Goal: Book appointment/travel/reservation

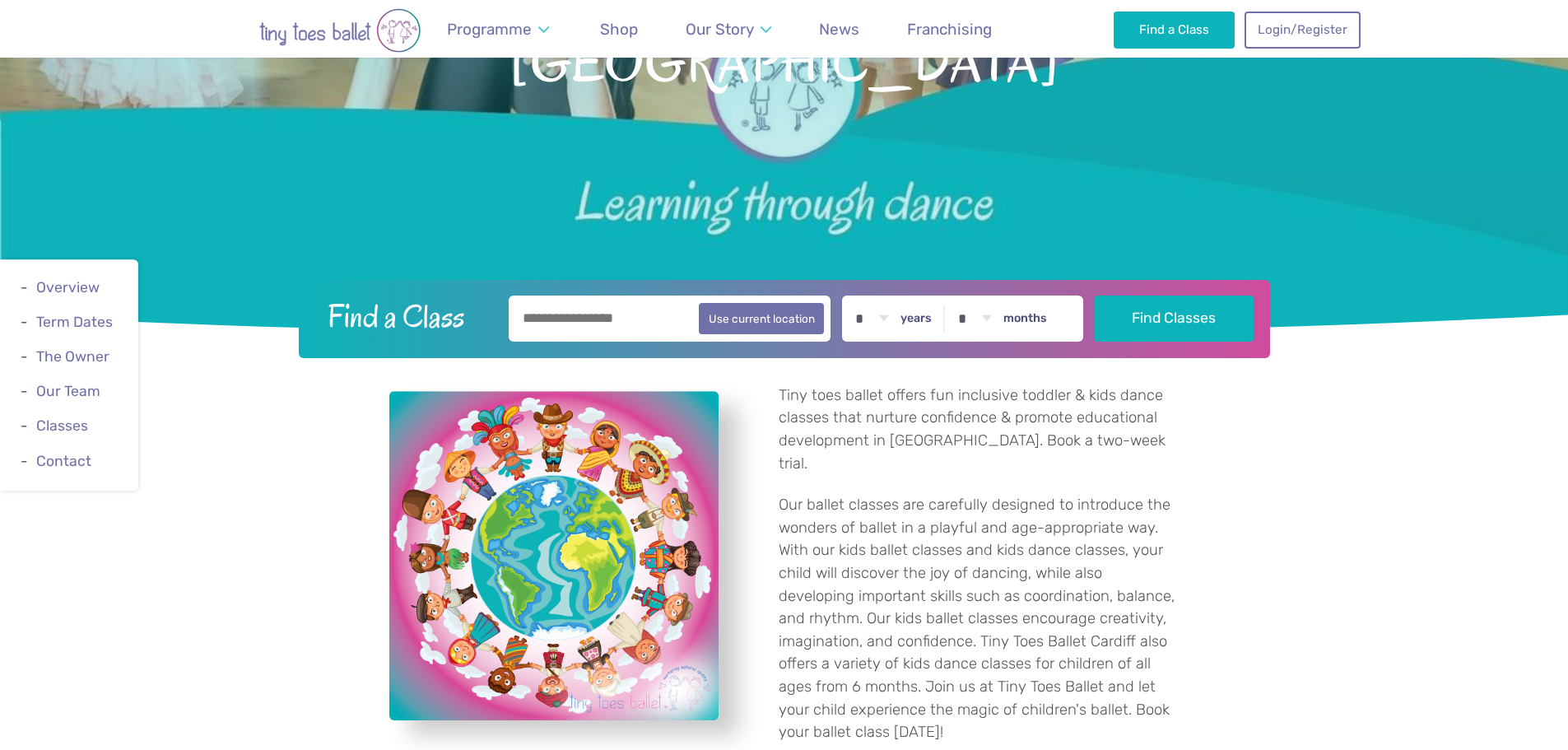
scroll to position [329, 0]
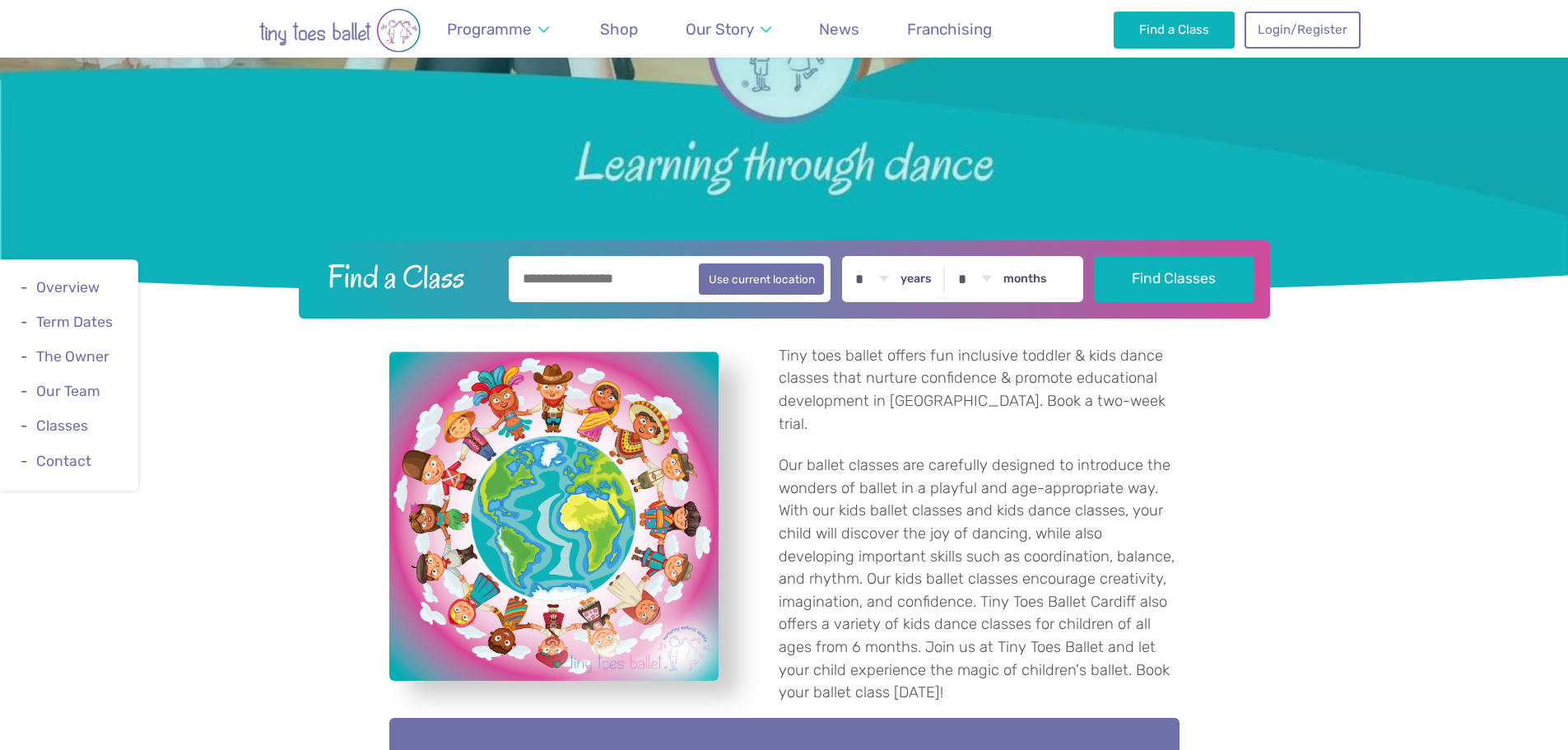
click at [616, 273] on input "text" at bounding box center [670, 279] width 322 height 46
type input "*******"
click at [867, 279] on select "* * * * * * * * * * ** ** **" at bounding box center [871, 279] width 51 height 46
select select "*"
click at [859, 256] on select "* * * * * * * * * * ** ** **" at bounding box center [871, 279] width 51 height 46
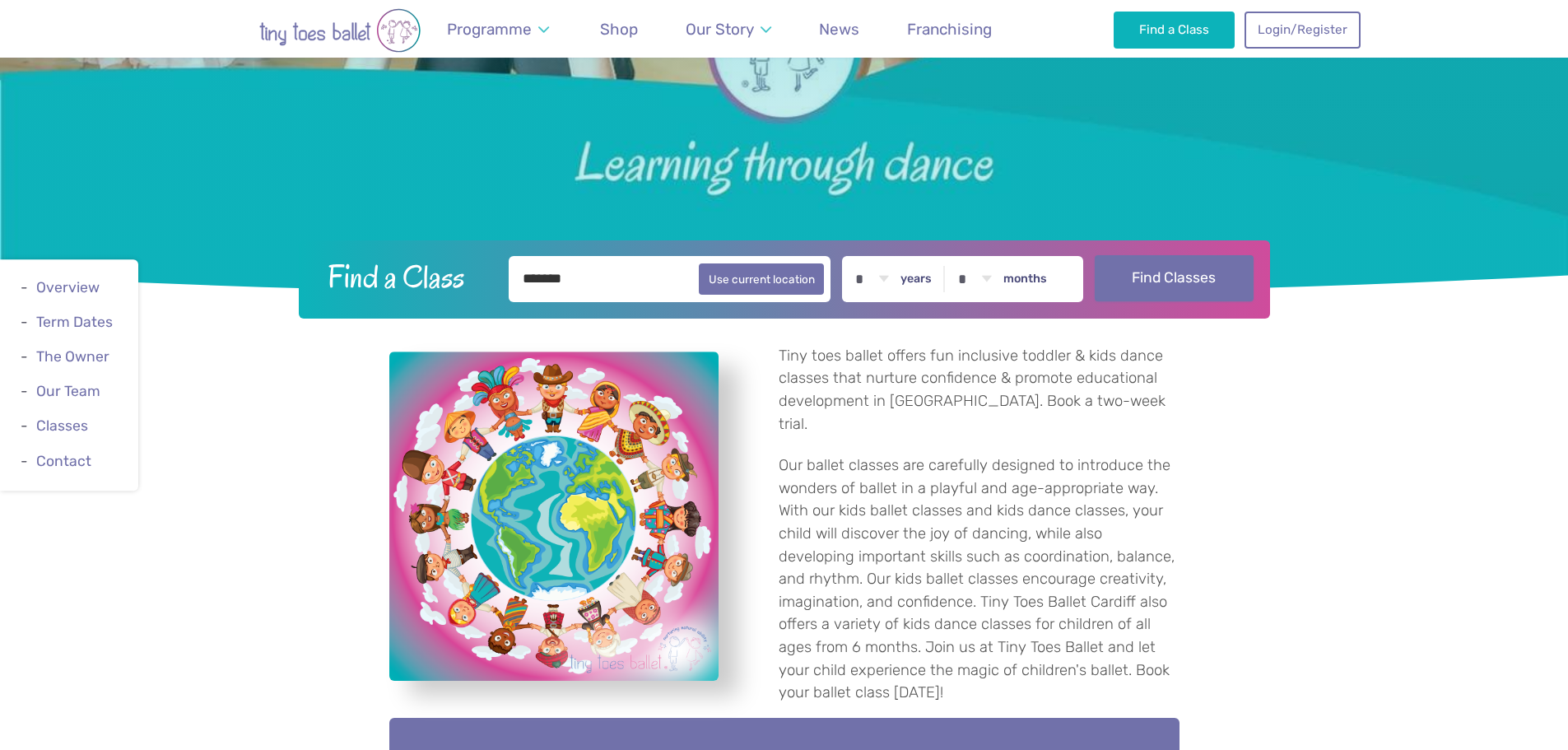
click at [1161, 272] on button "Find Classes" at bounding box center [1173, 278] width 159 height 46
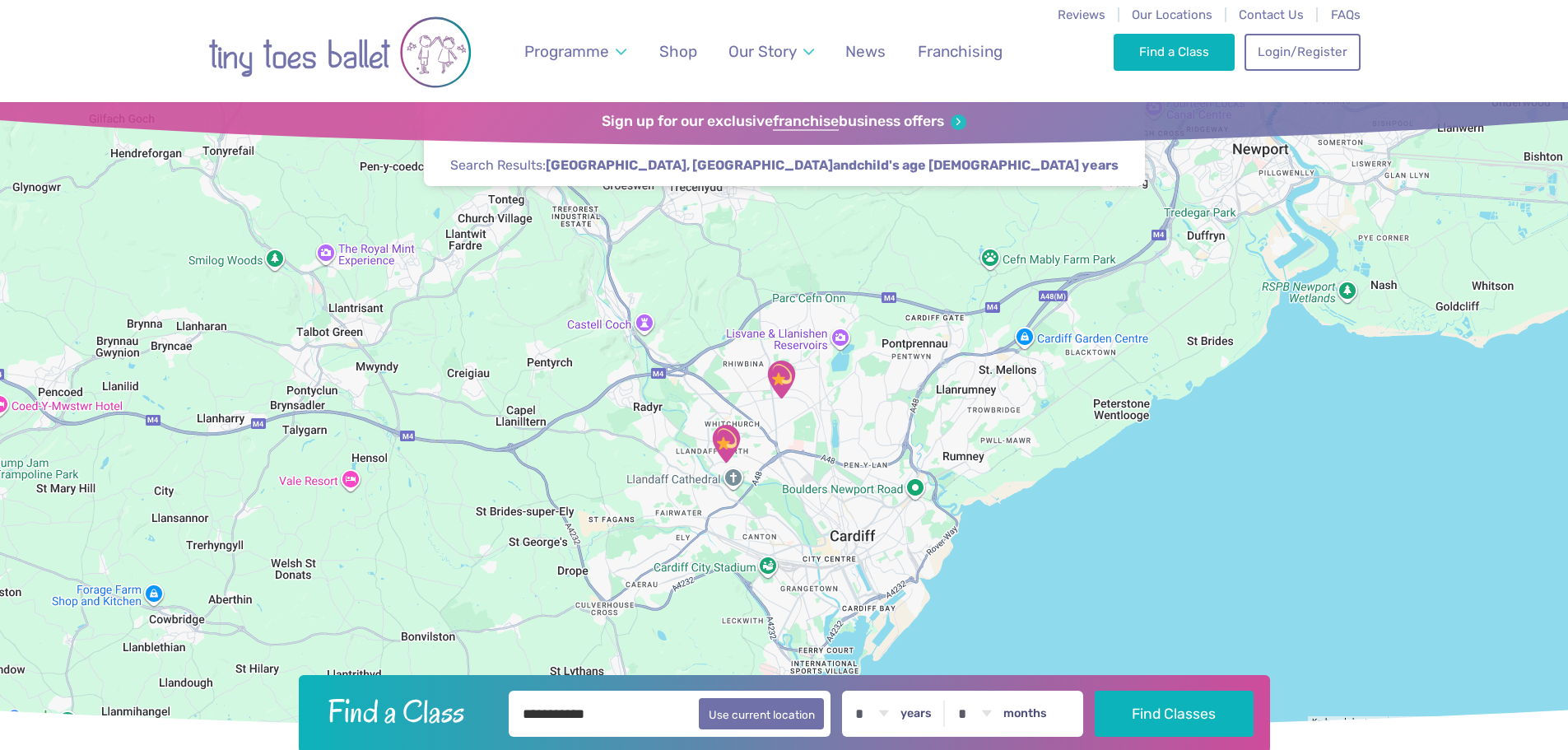
click at [733, 446] on img "Llandaff North and Gabalfa Hub" at bounding box center [726, 444] width 41 height 41
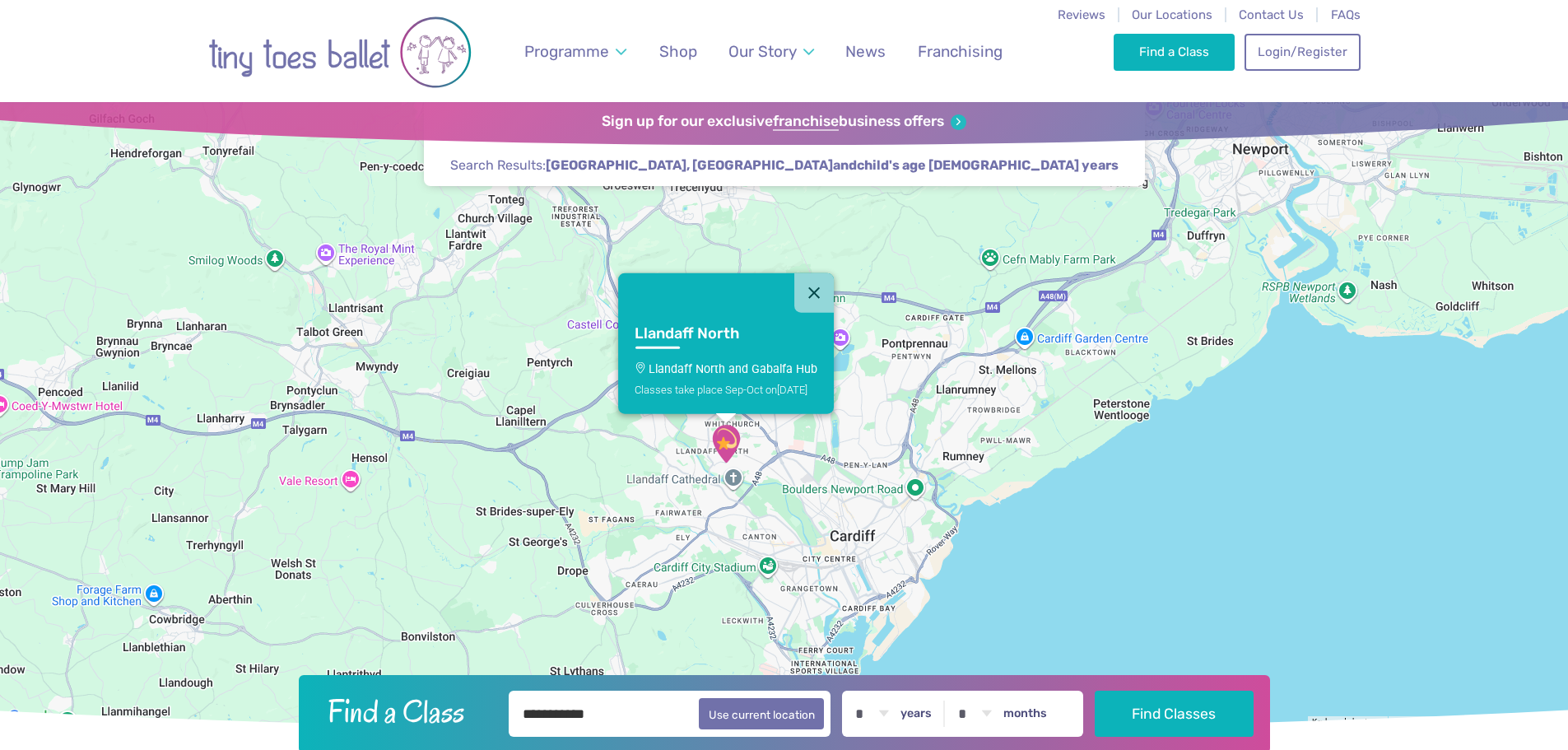
click at [727, 362] on p "Llandaff North and Gabalfa Hub" at bounding box center [726, 369] width 184 height 13
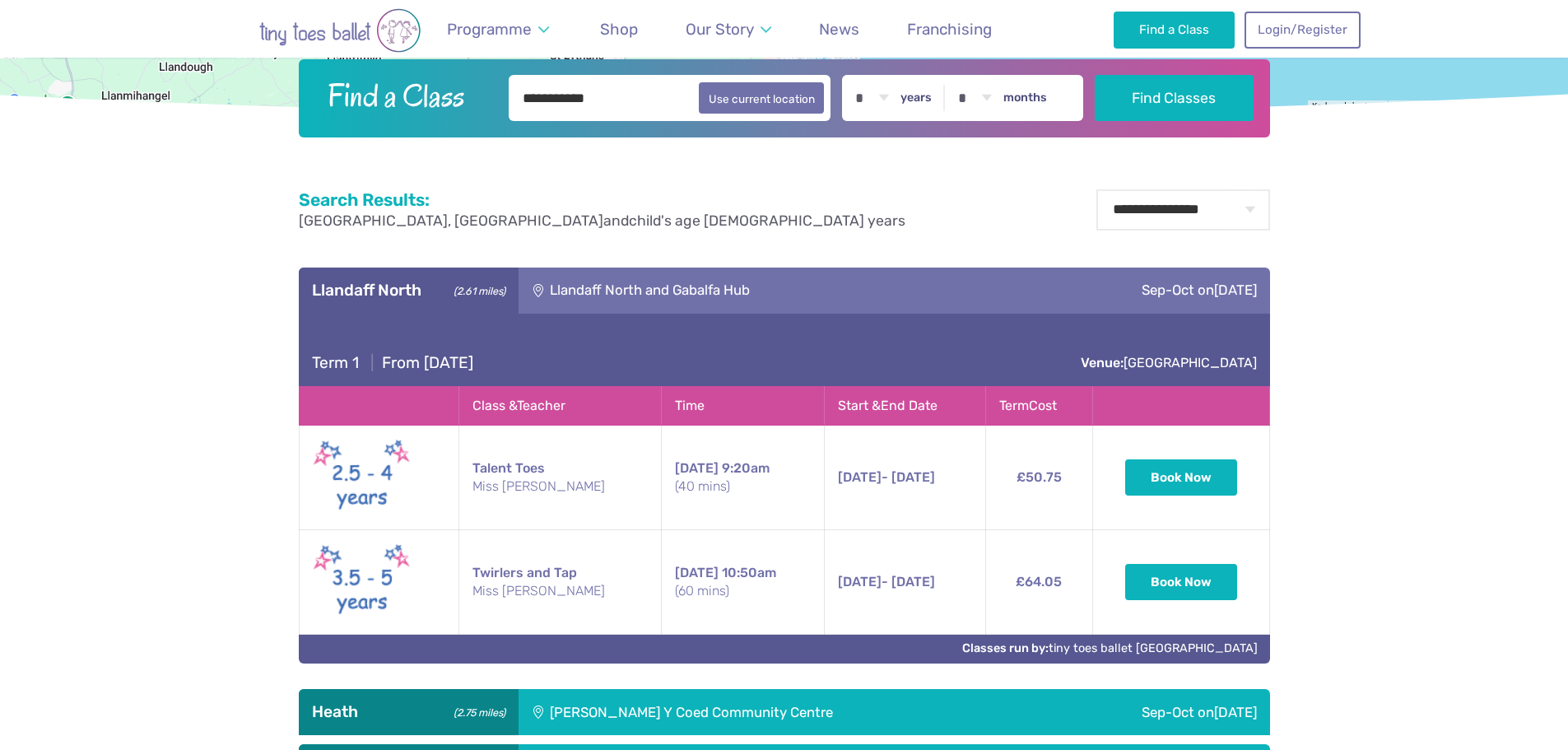
scroll to position [571, 0]
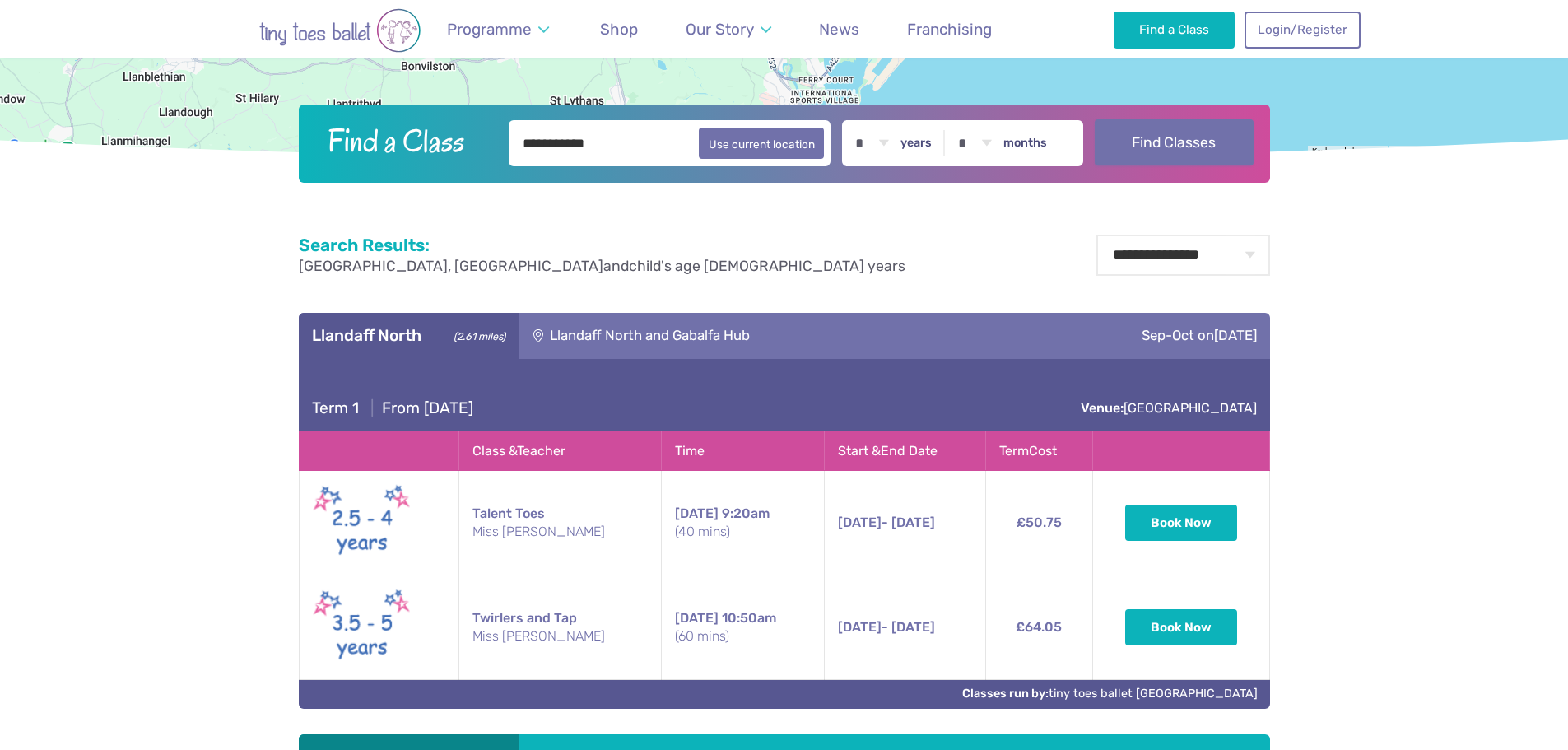
click at [1135, 136] on button "Find Classes" at bounding box center [1173, 142] width 159 height 46
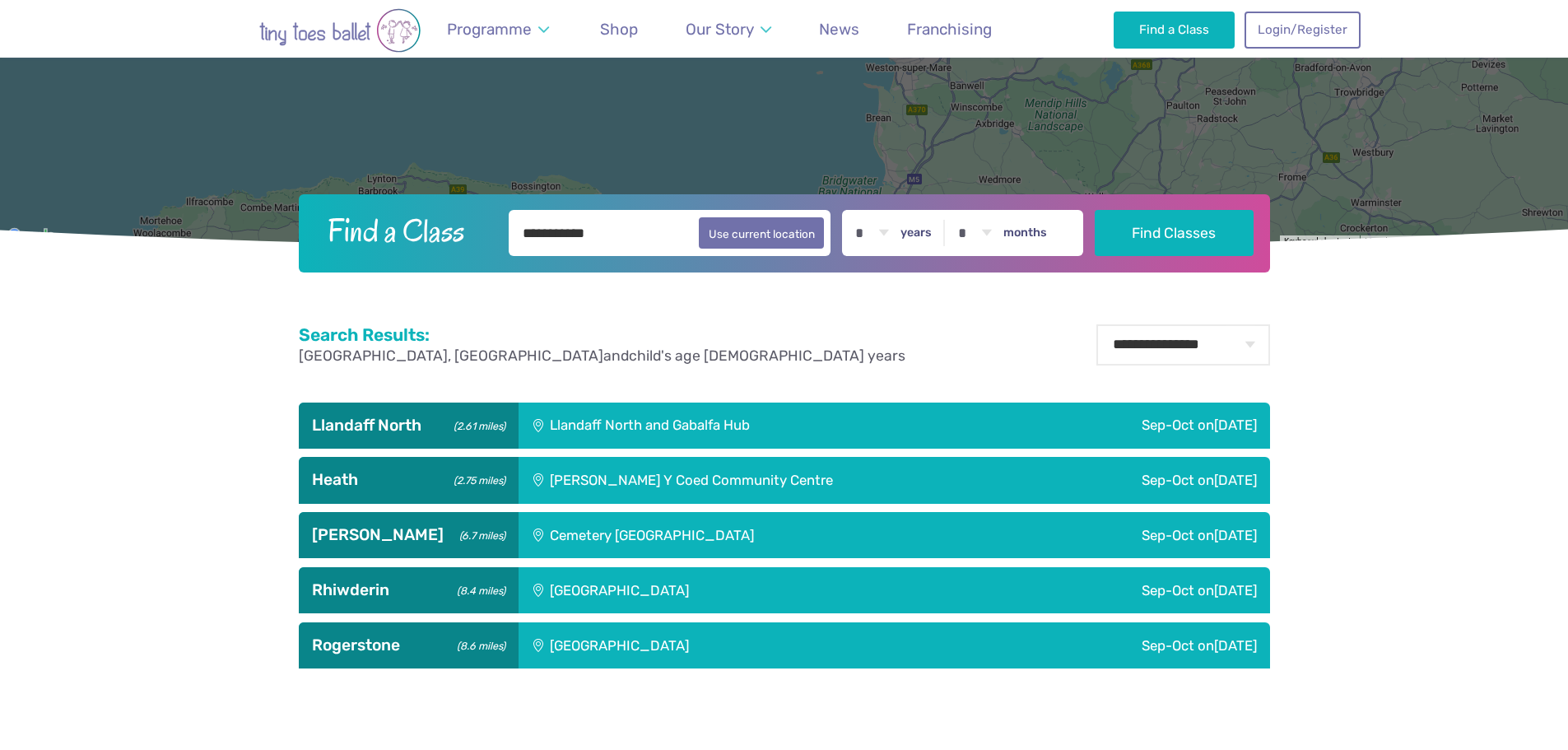
scroll to position [494, 0]
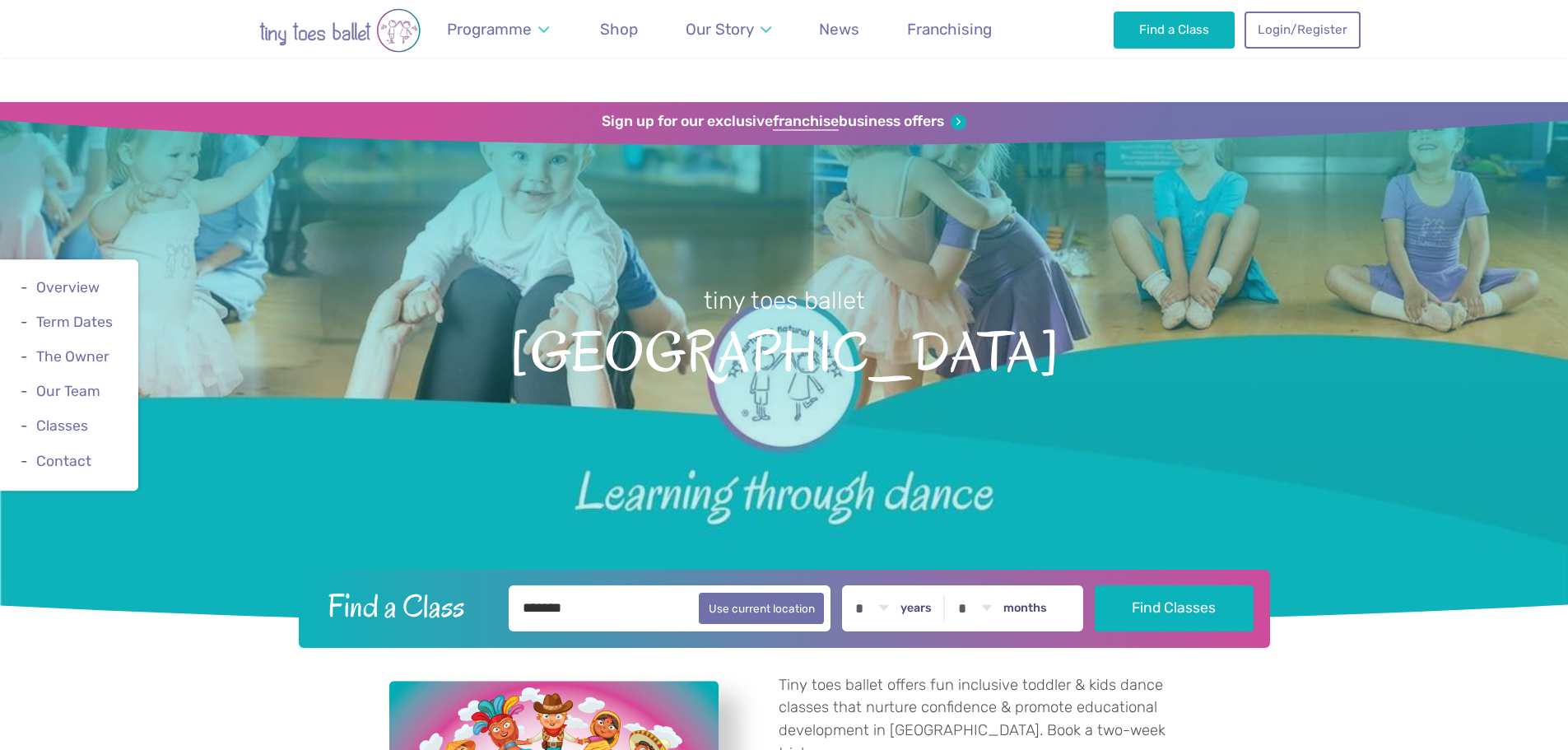
select select "*"
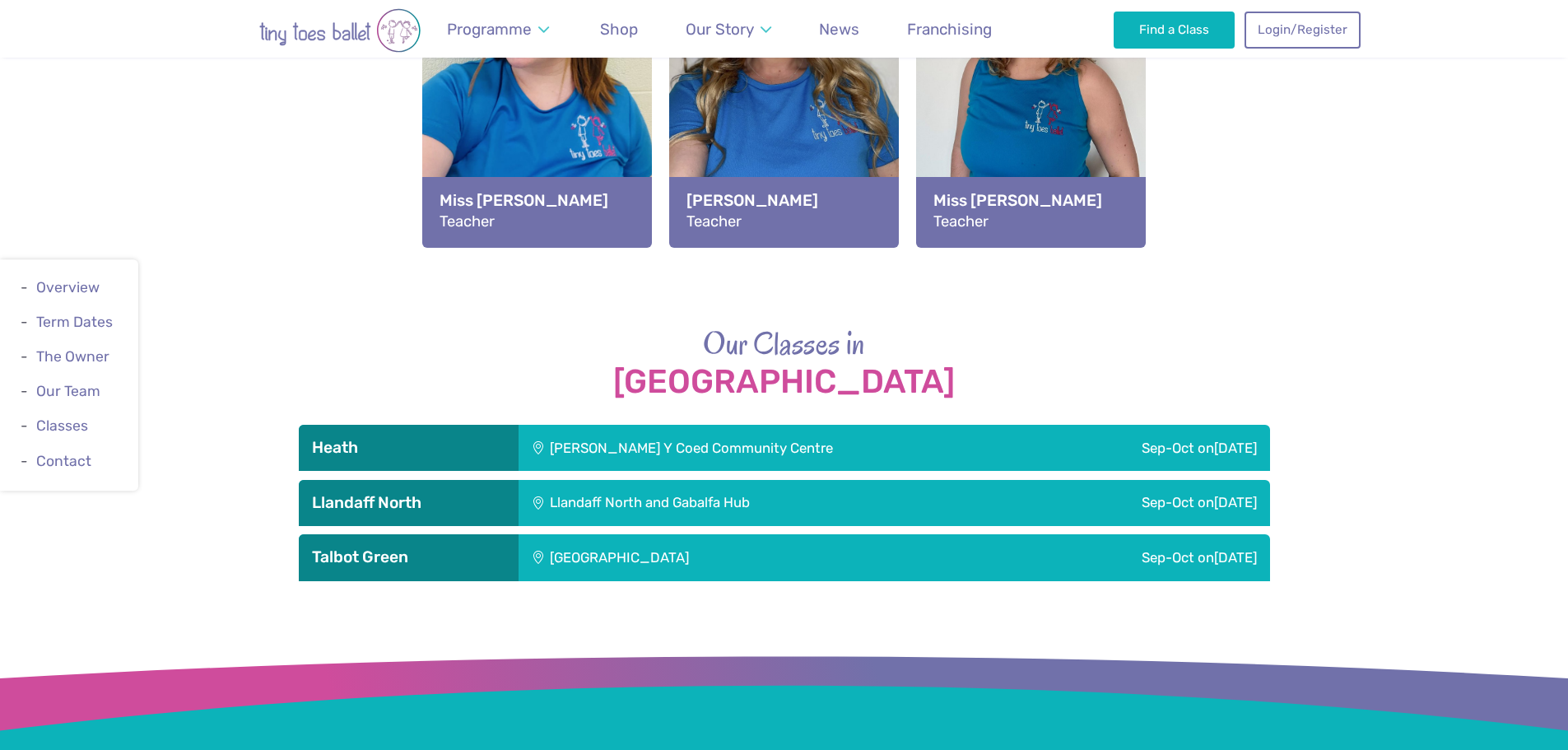
scroll to position [2141, 0]
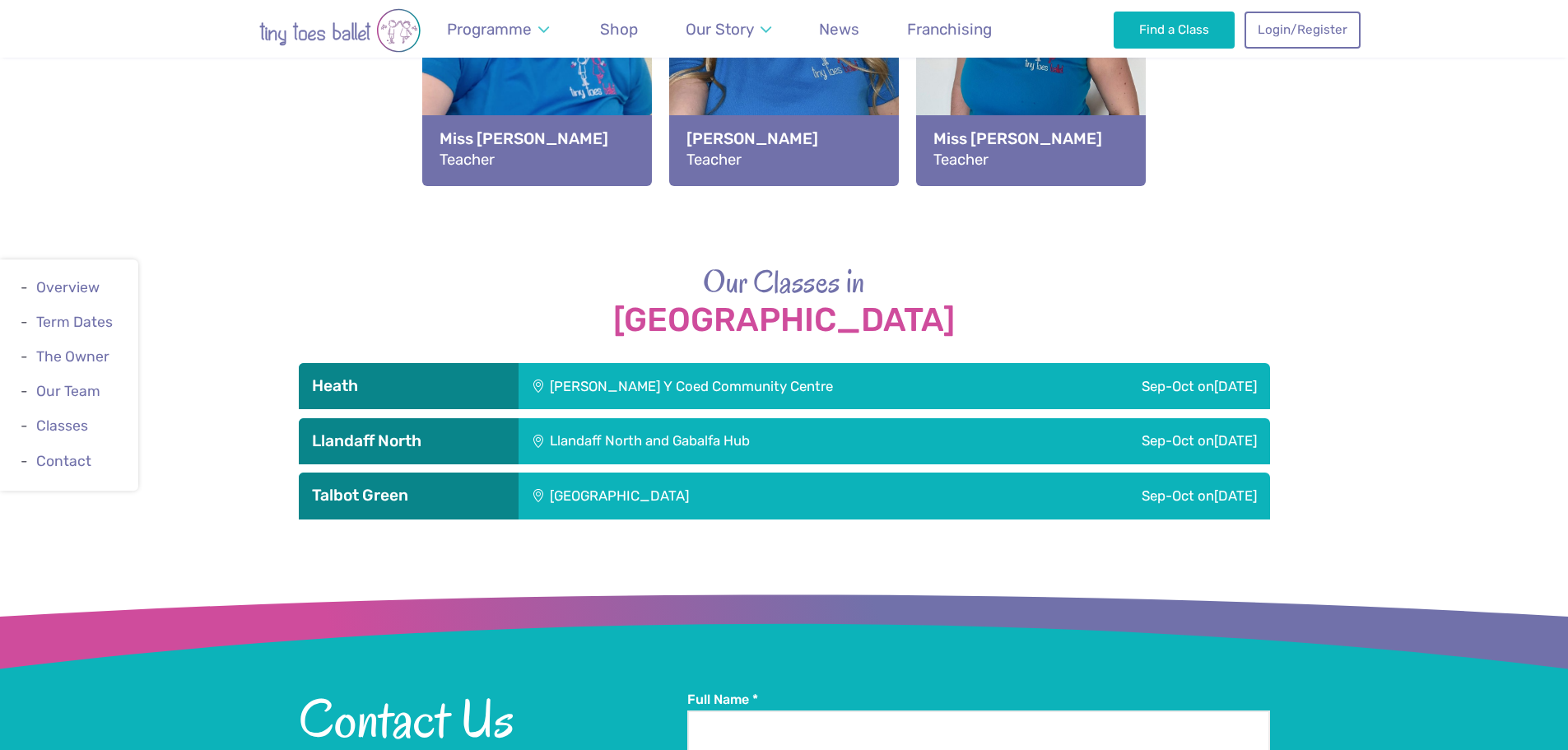
click at [447, 431] on h3 "Llandaff North" at bounding box center [408, 441] width 193 height 20
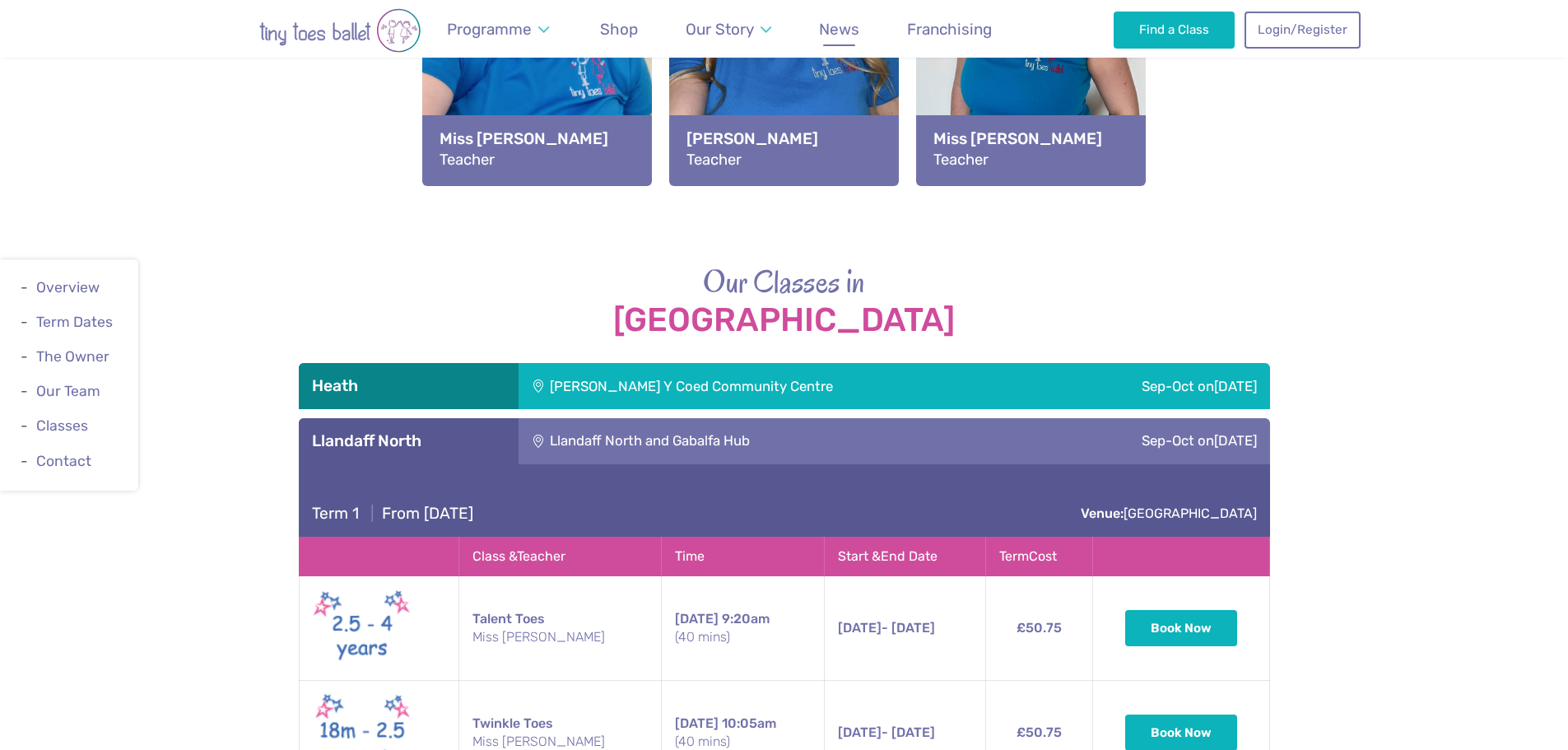
click at [857, 25] on span "News" at bounding box center [839, 30] width 40 height 19
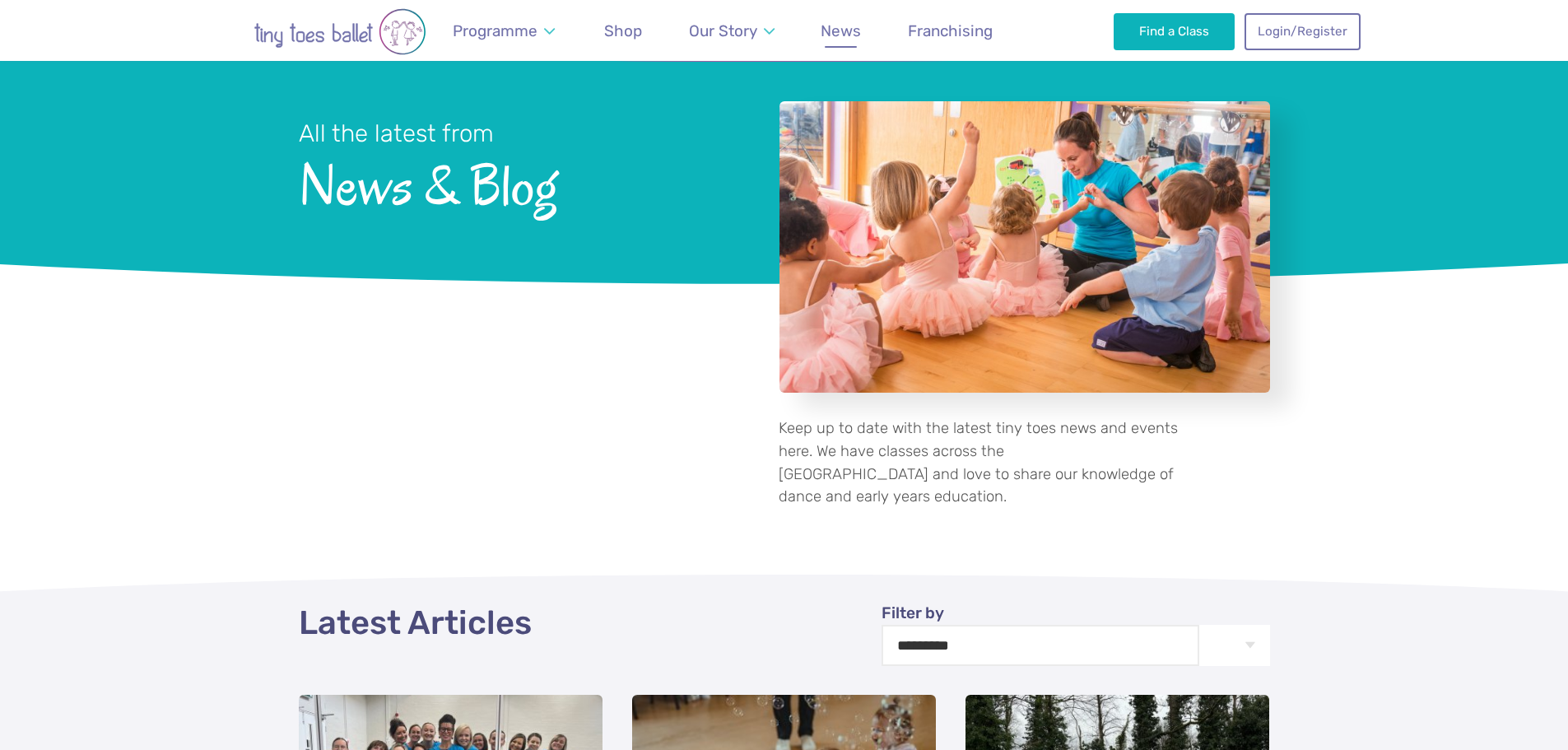
scroll to position [83, 0]
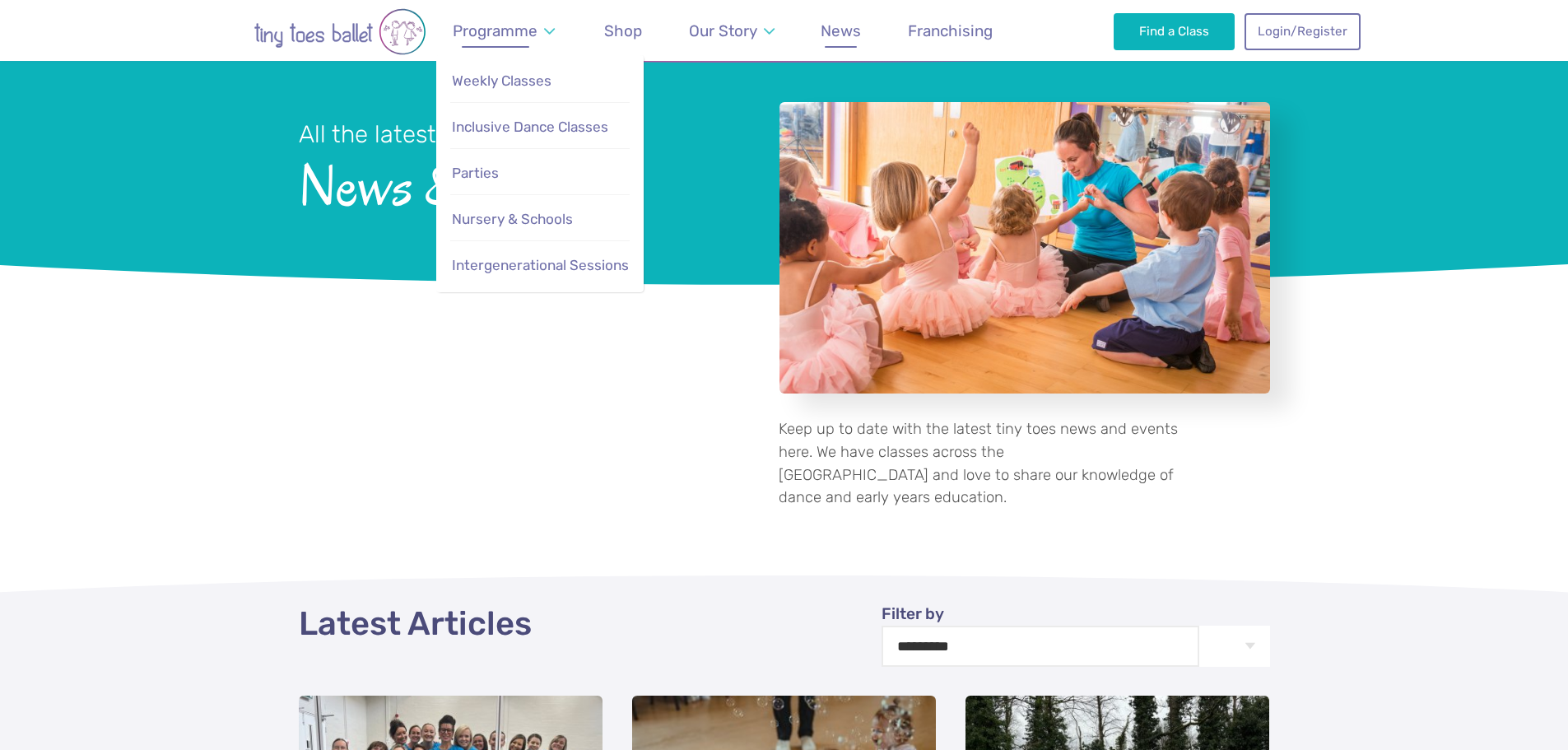
click at [508, 39] on span "Programme" at bounding box center [495, 31] width 85 height 19
click at [508, 78] on span "Weekly Classes" at bounding box center [501, 80] width 99 height 16
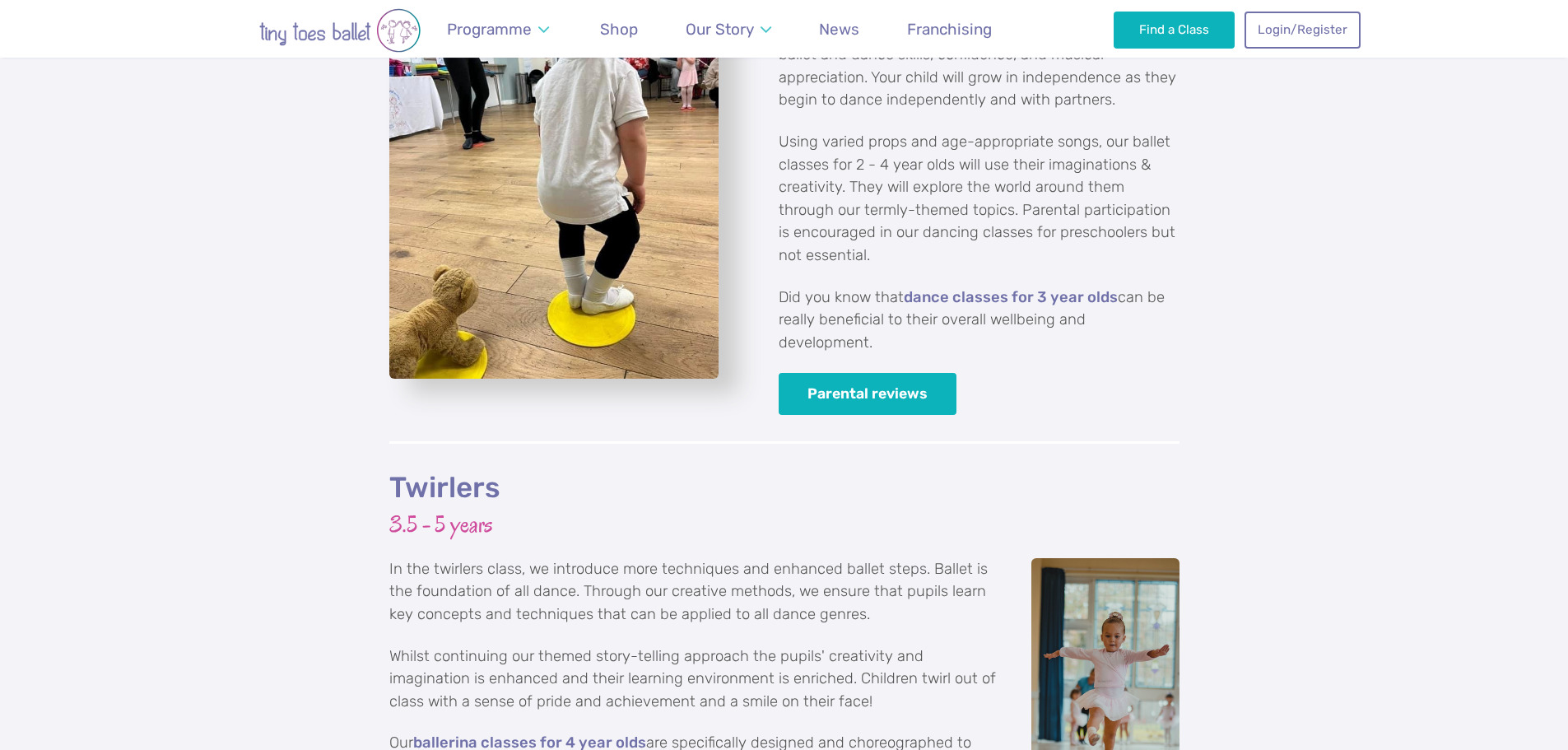
scroll to position [2635, 0]
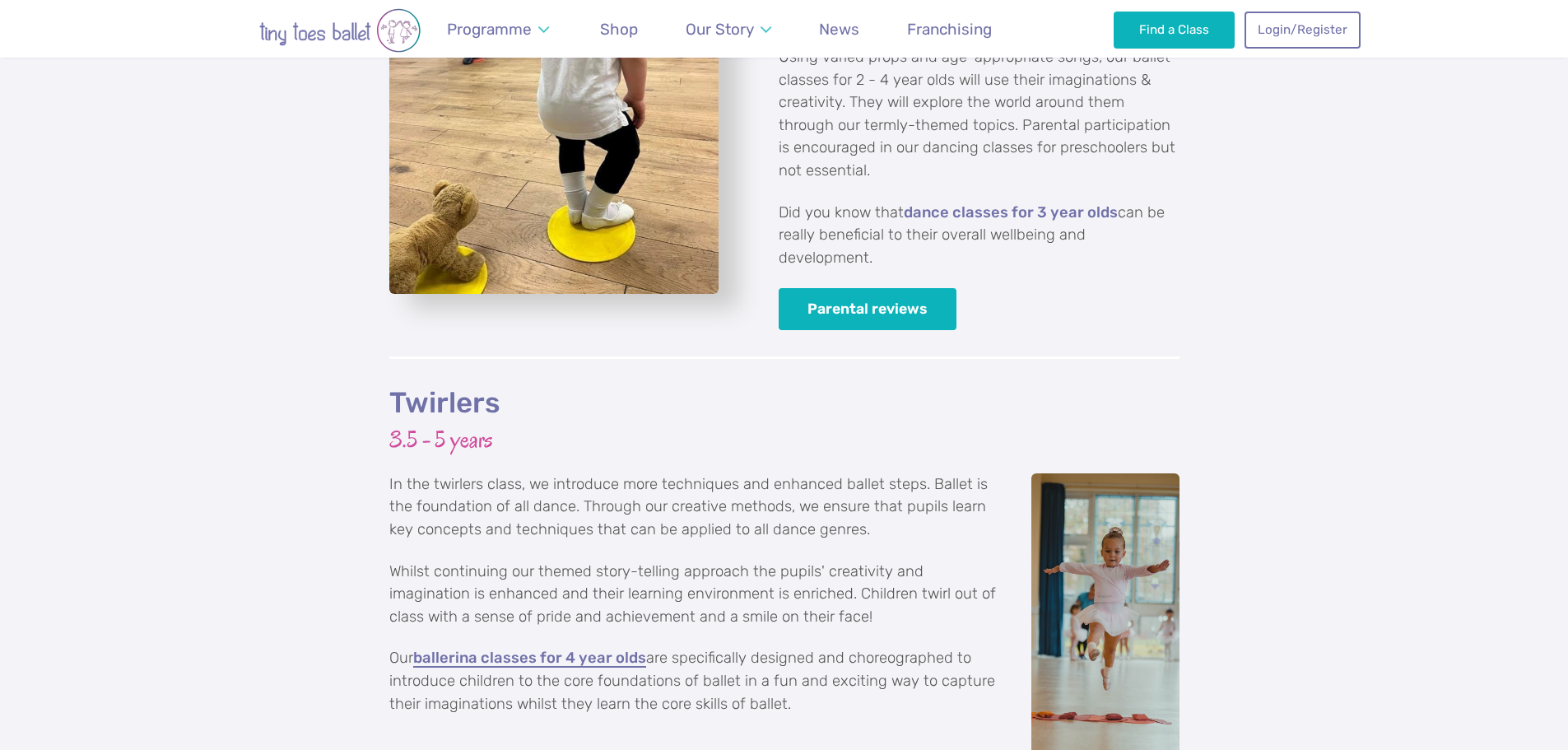
click at [530, 651] on link "ballerina classes for 4 year olds" at bounding box center [529, 659] width 233 height 16
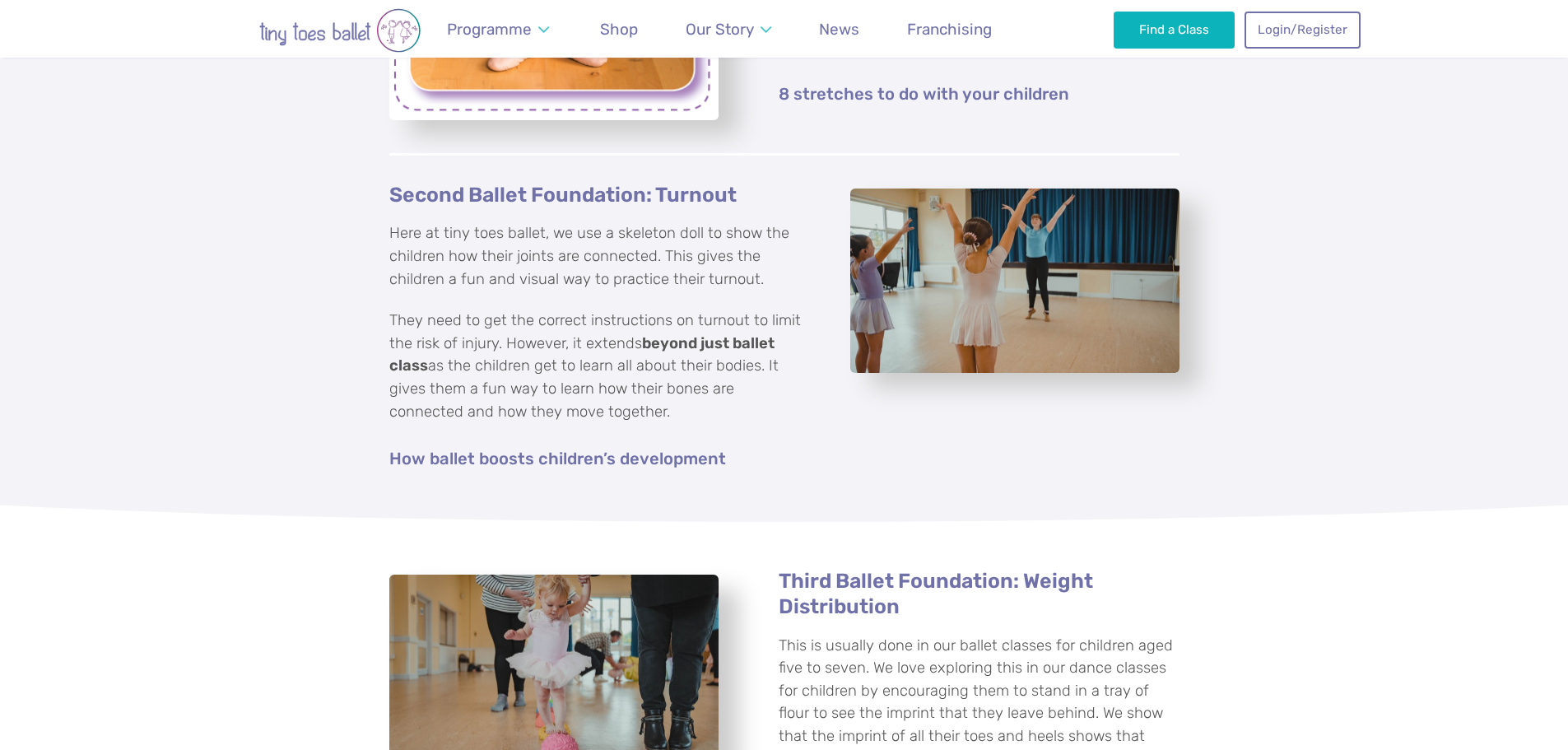
scroll to position [1317, 0]
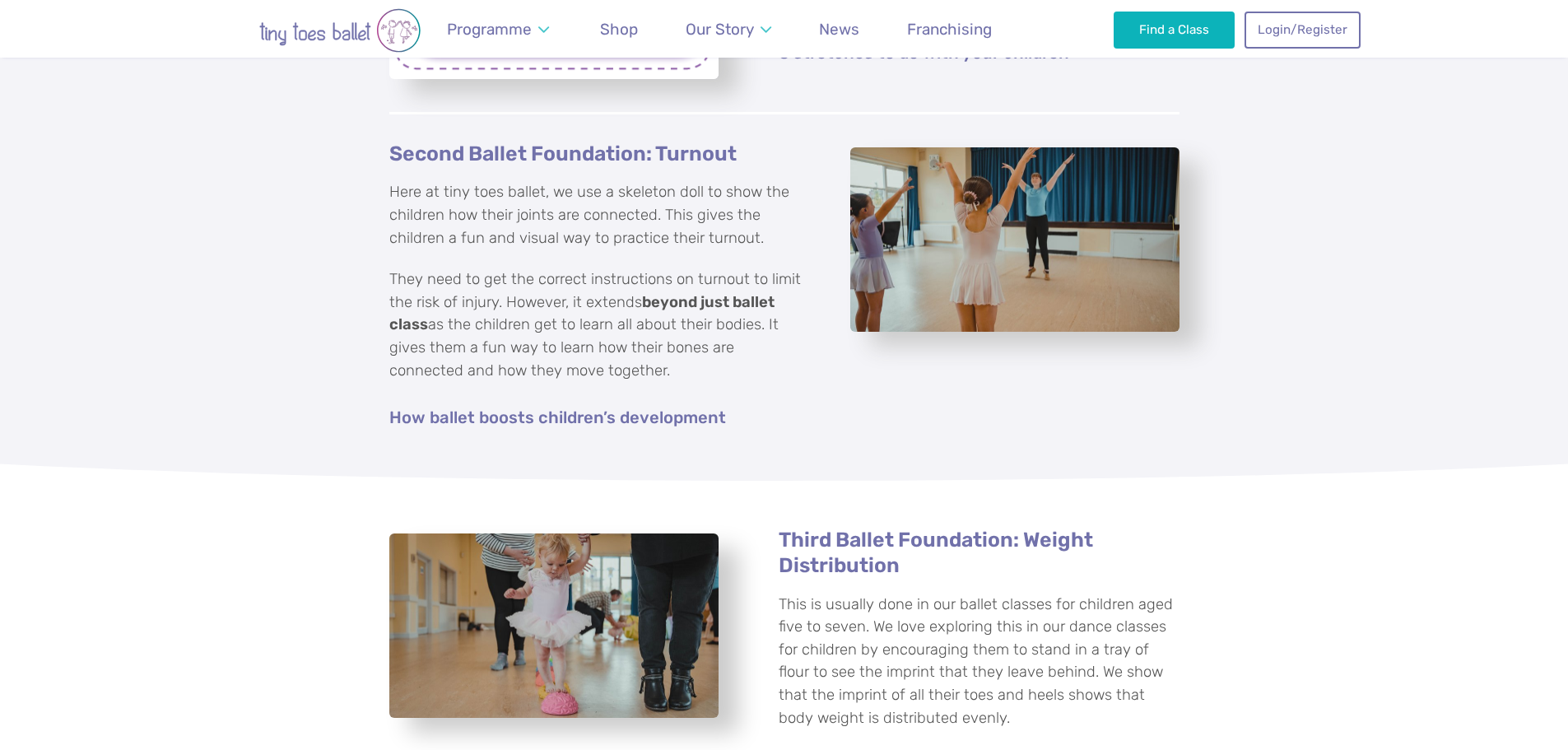
click at [782, 439] on div "Second Ballet Foundation: Turnout Here at tiny toes ballet, we use a skeleton d…" at bounding box center [784, 284] width 790 height 340
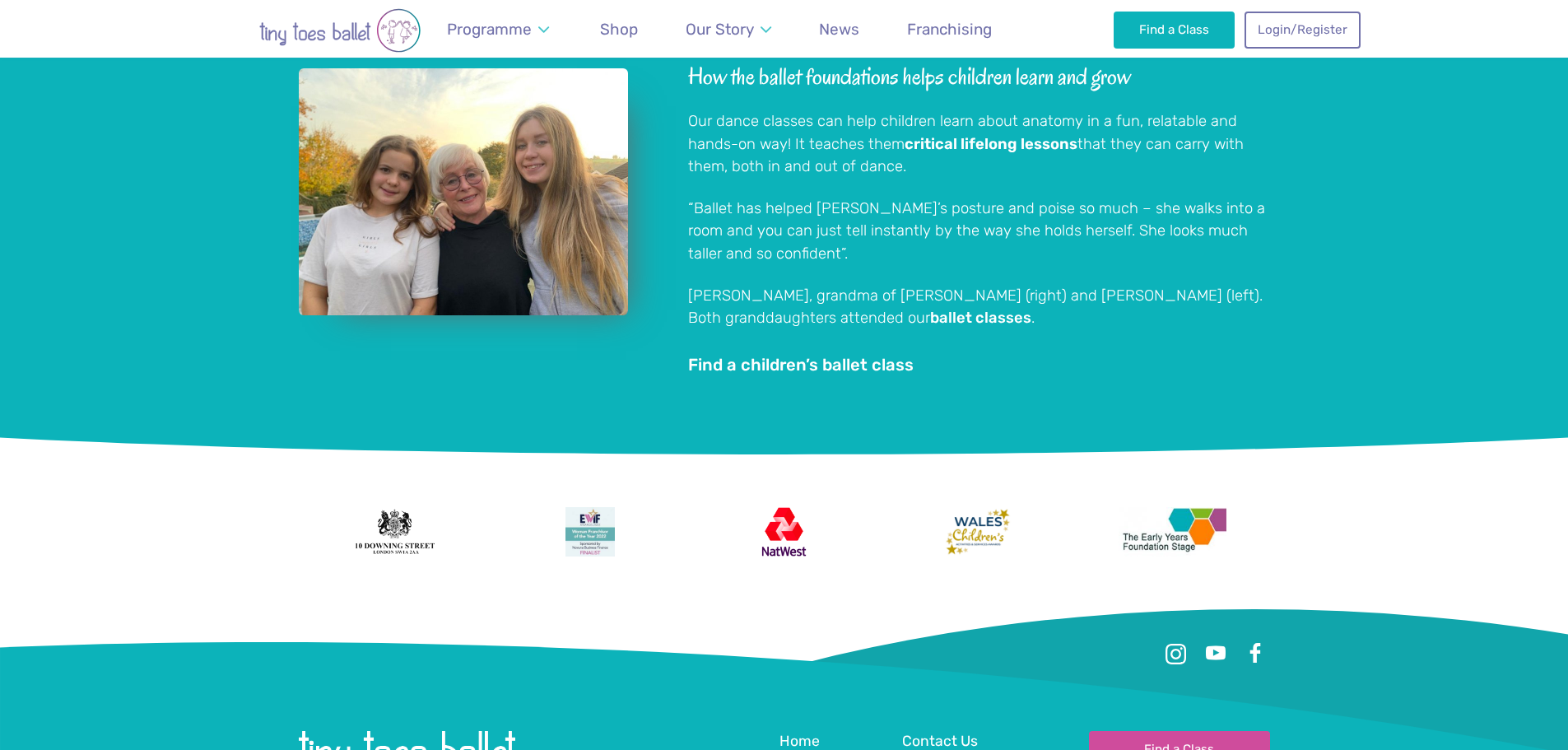
scroll to position [2882, 0]
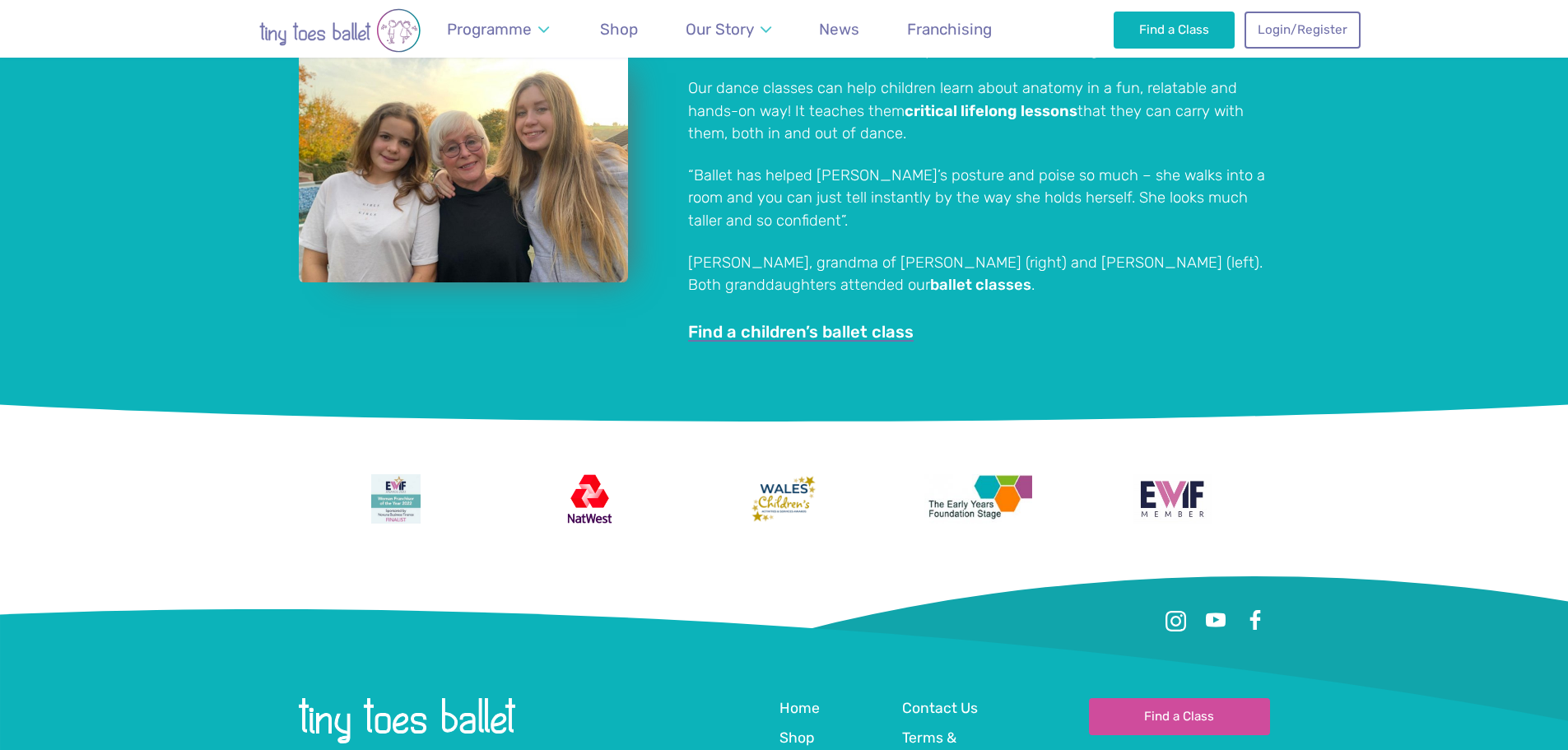
click at [748, 334] on link "Find a children’s ballet class" at bounding box center [801, 332] width 225 height 18
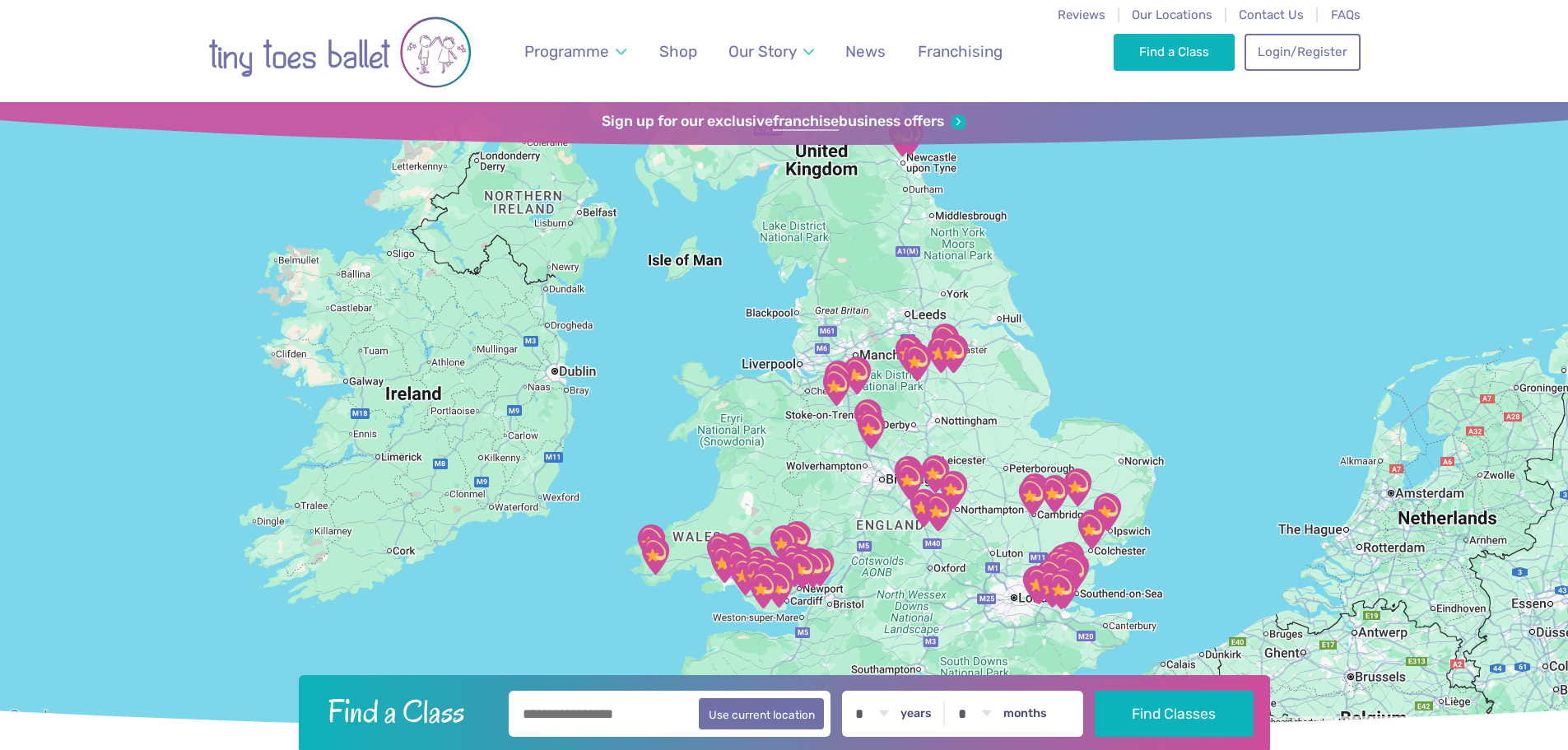
click at [605, 716] on input "text" at bounding box center [670, 714] width 322 height 46
type input "*******"
click at [893, 713] on select "* * * * * * * * * * ** ** **" at bounding box center [871, 714] width 51 height 46
select select "*"
click at [859, 691] on select "* * * * * * * * * * ** ** **" at bounding box center [871, 714] width 51 height 46
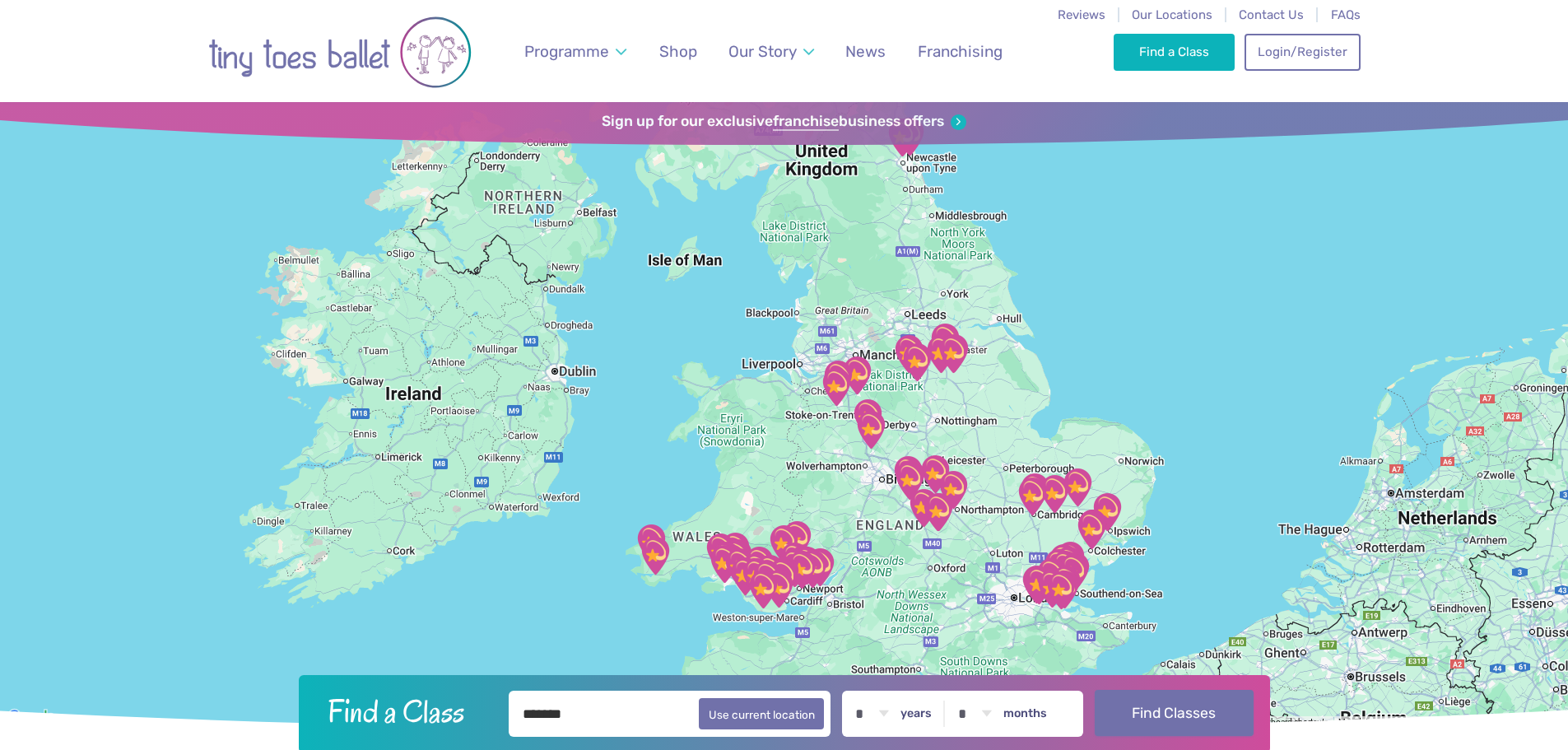
click at [1147, 725] on button "Find Classes" at bounding box center [1173, 713] width 159 height 46
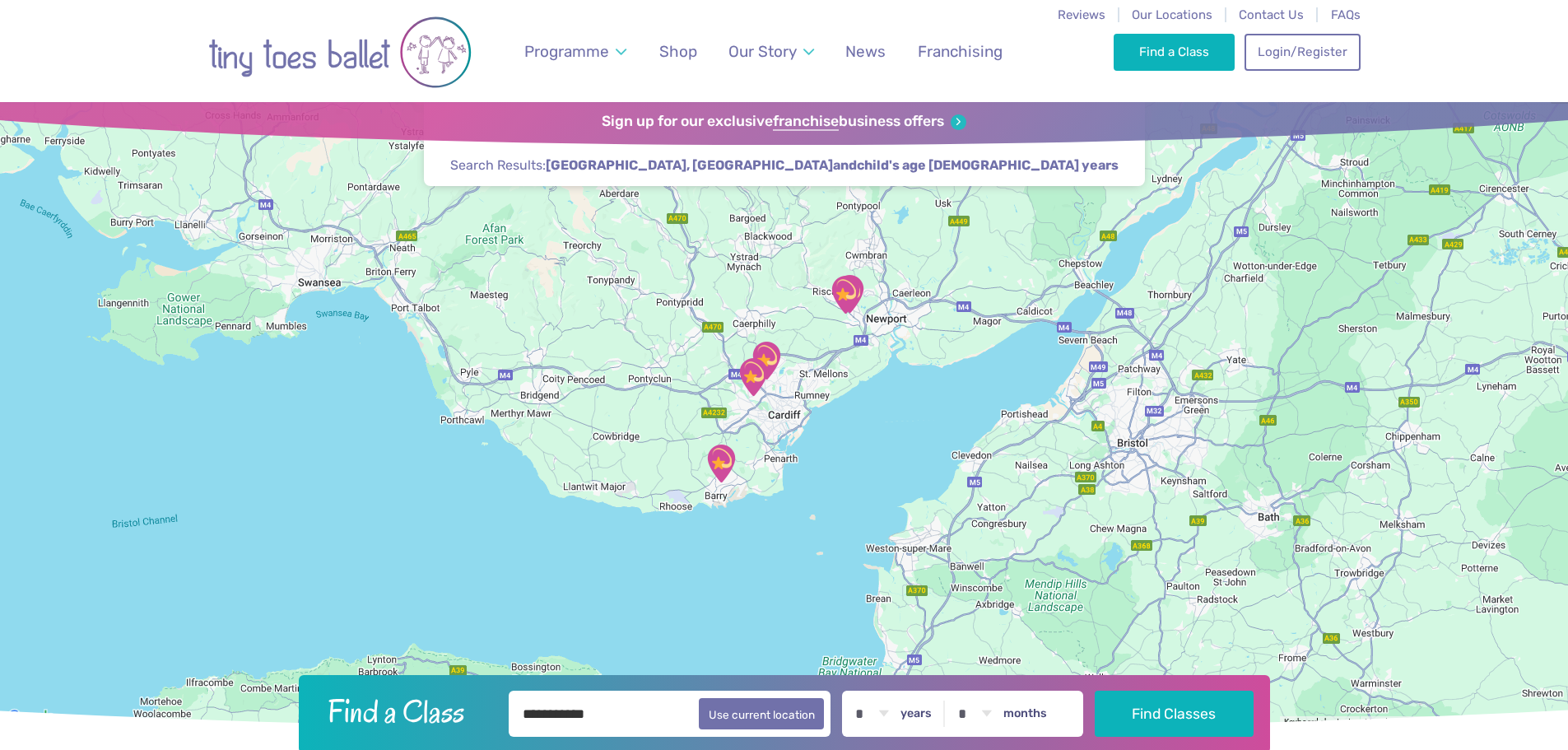
click at [740, 377] on img "Llandaff North and Gabalfa Hub" at bounding box center [753, 376] width 41 height 41
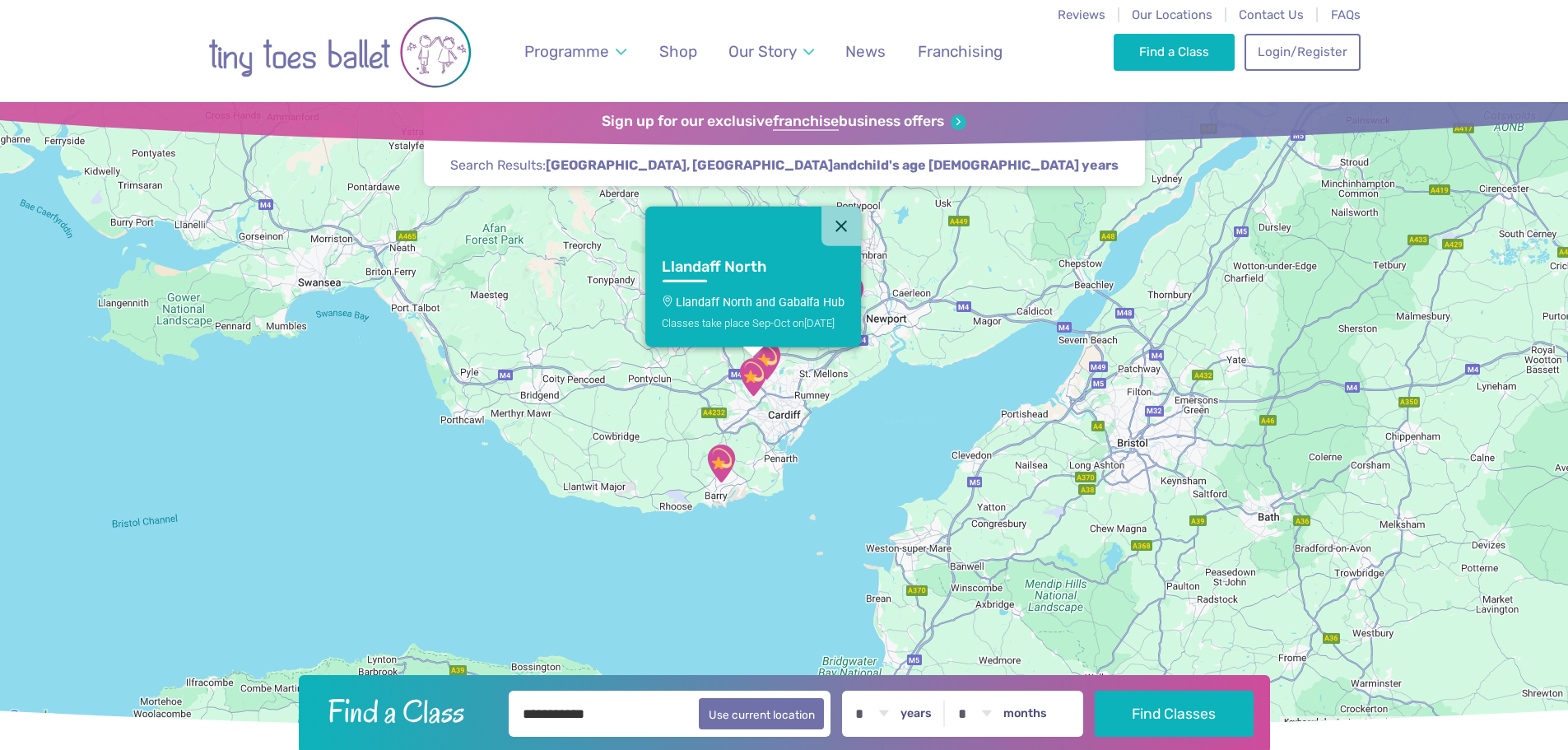
click at [836, 219] on button "Close" at bounding box center [840, 226] width 39 height 39
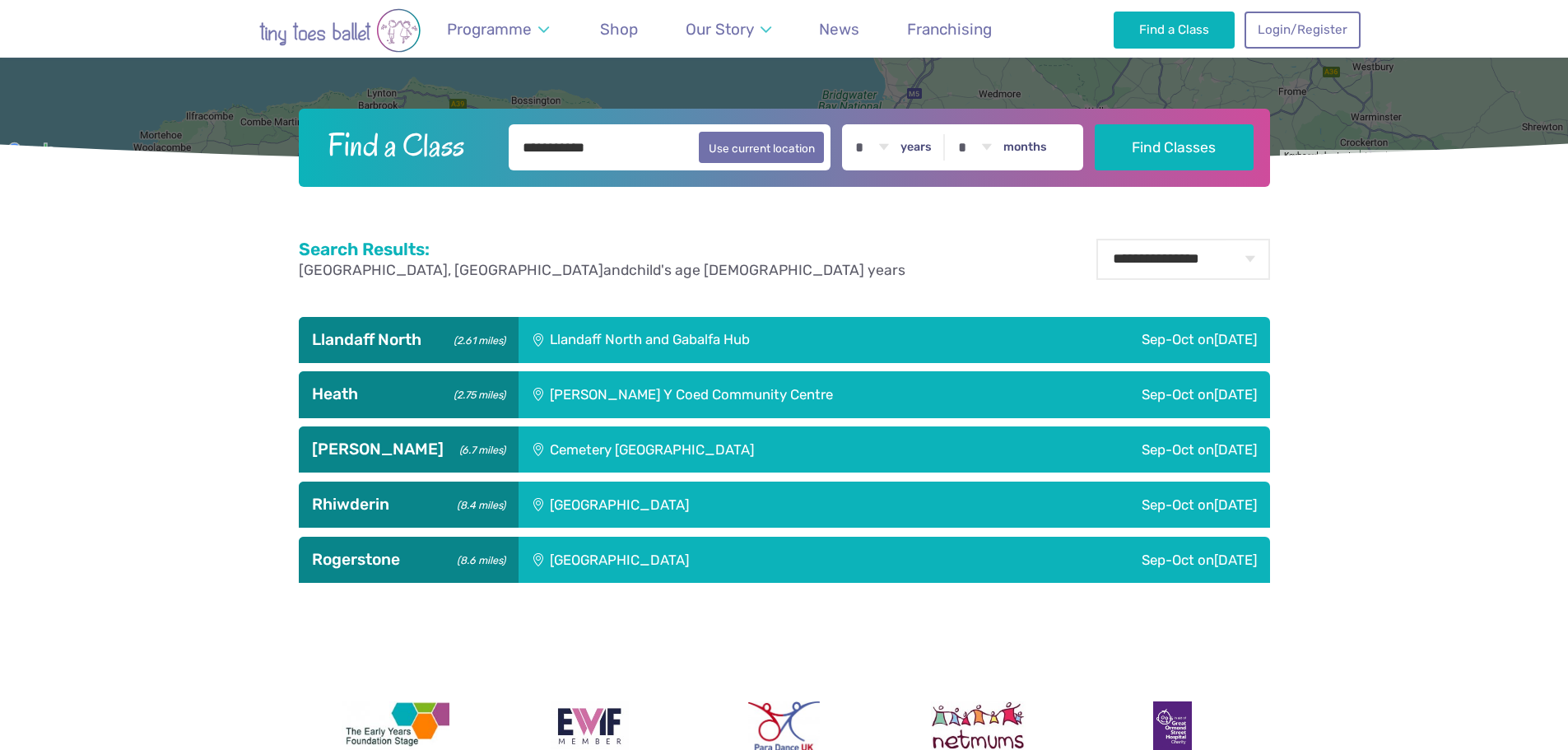
scroll to position [577, 0]
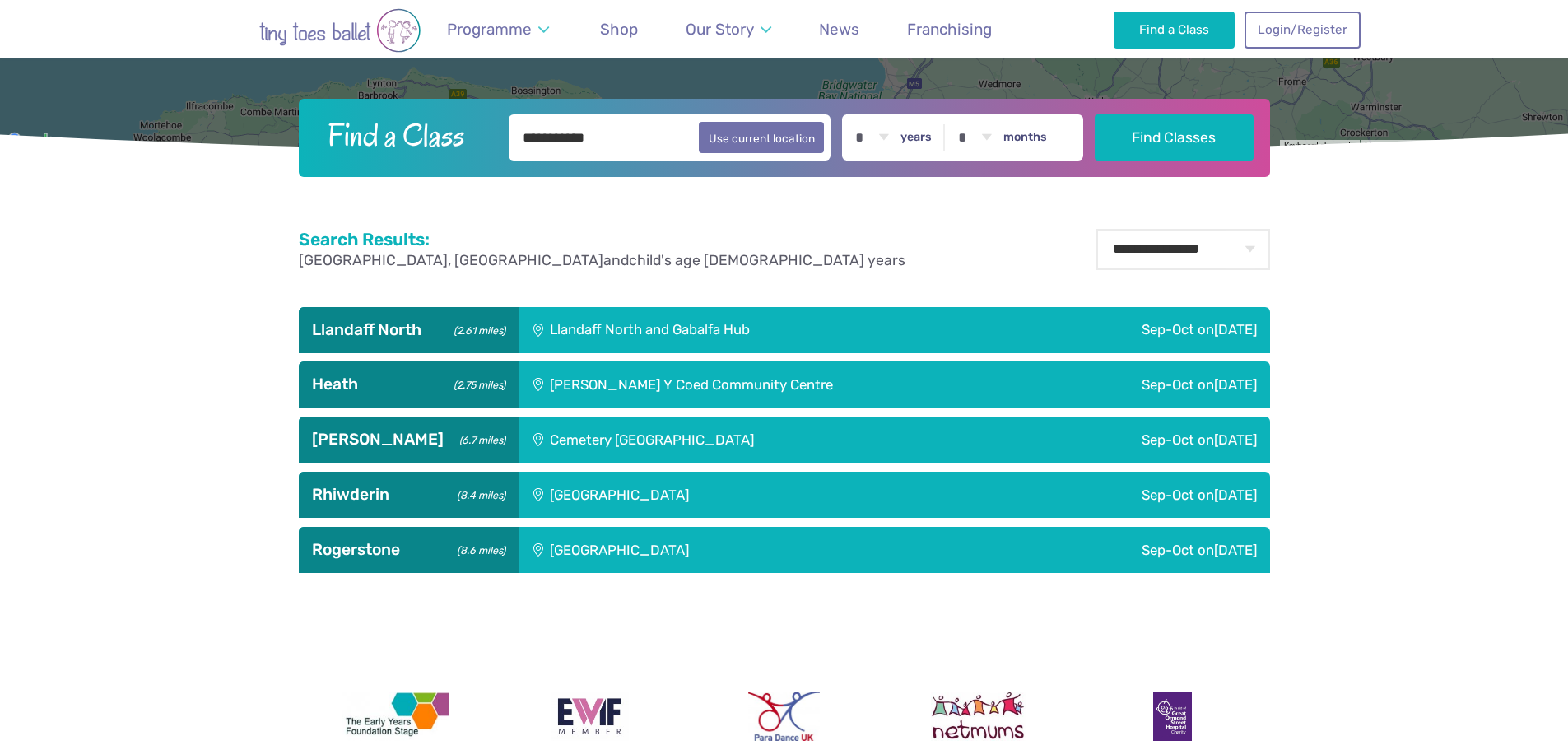
click at [705, 322] on div "Llandaff North and Gabalfa Hub" at bounding box center [757, 330] width 476 height 46
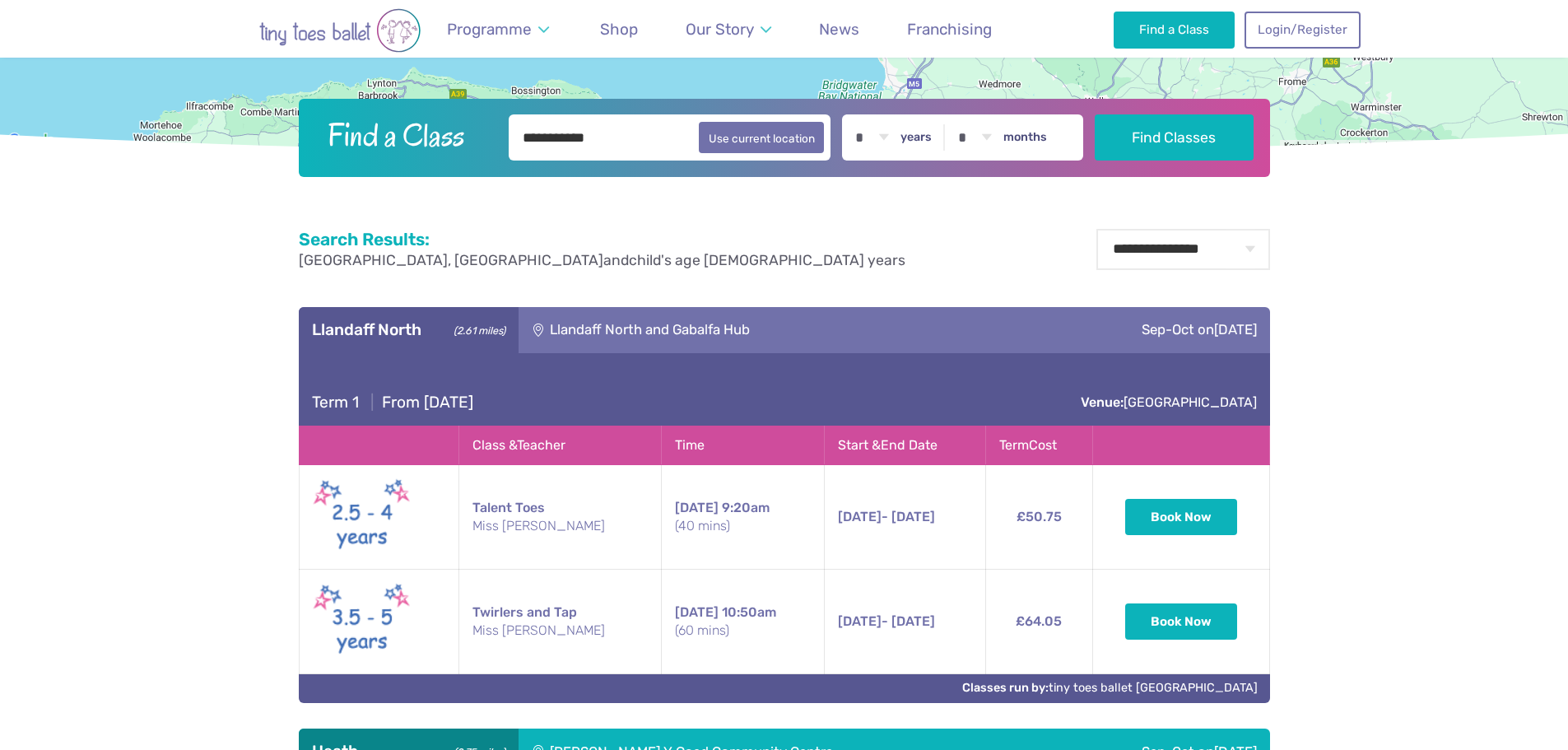
scroll to position [659, 0]
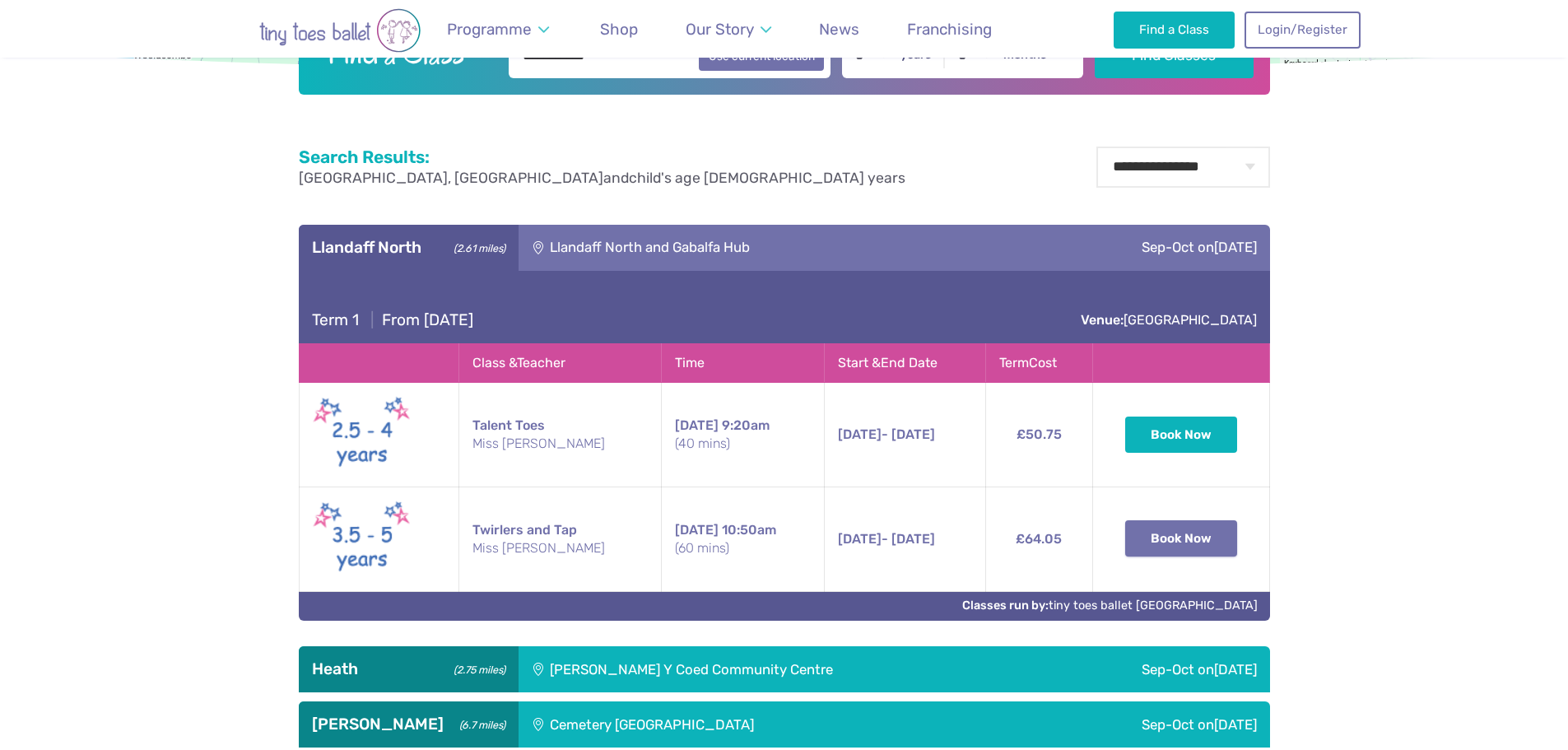
click at [1184, 541] on button "Book Now" at bounding box center [1181, 539] width 112 height 37
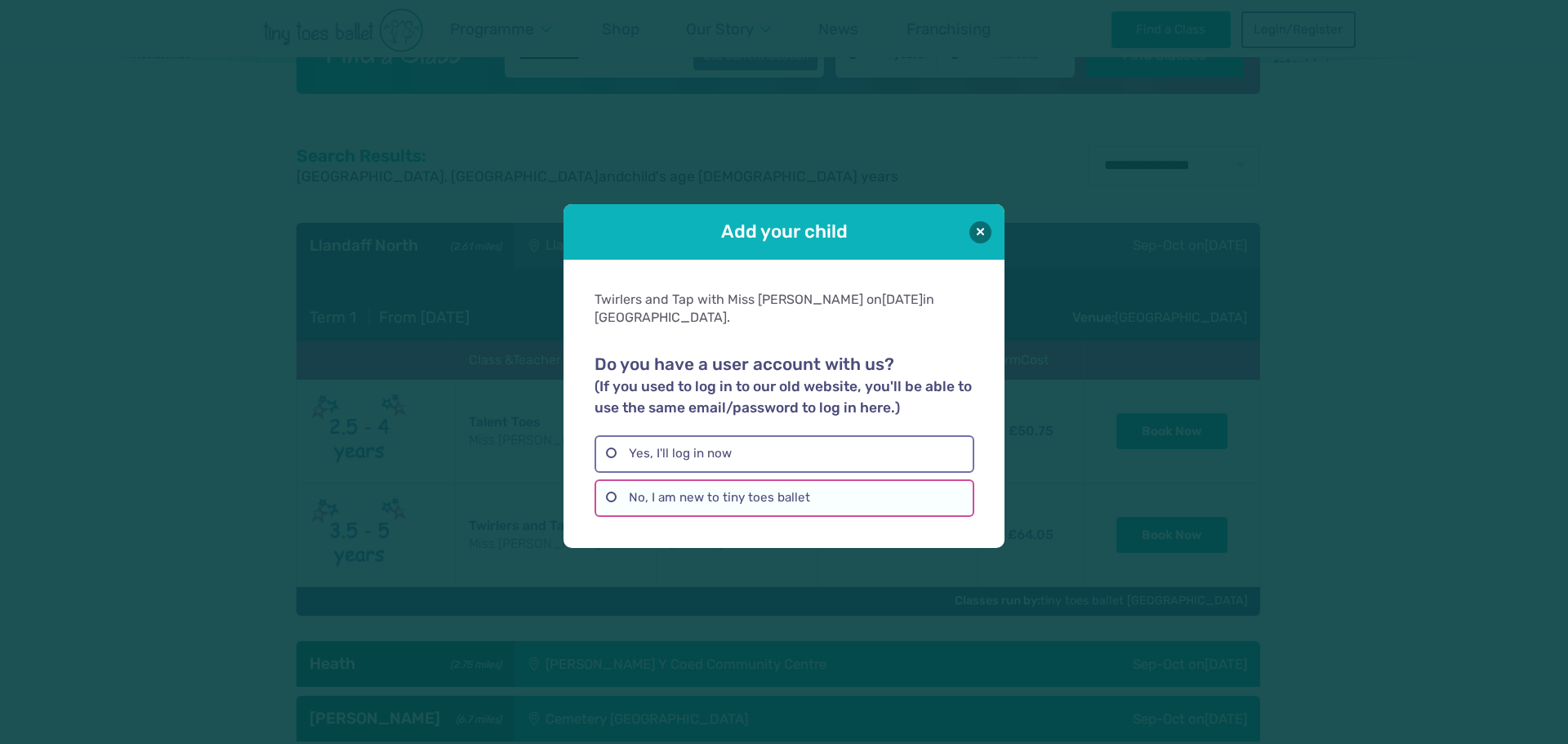
click at [681, 488] on label "No, I am new to tiny toes ballet" at bounding box center [784, 498] width 379 height 37
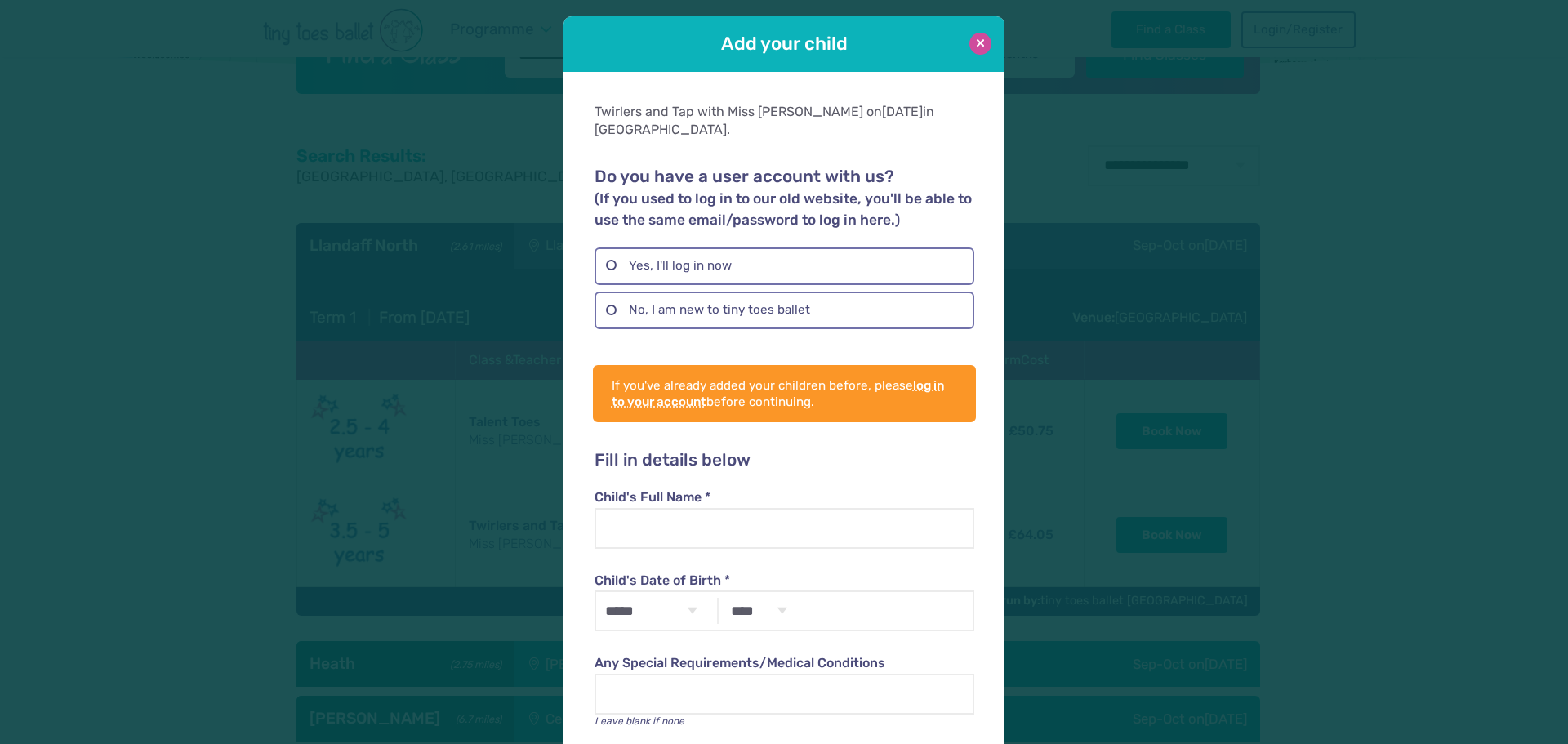
click at [981, 43] on button at bounding box center [980, 43] width 22 height 22
